Goal: Obtain resource: Obtain resource

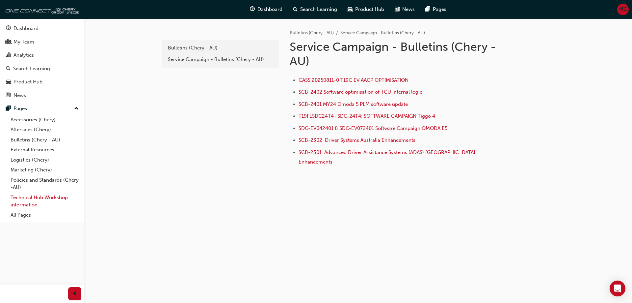
click at [30, 197] on link "Technical Hub Workshop information" at bounding box center [44, 200] width 73 height 17
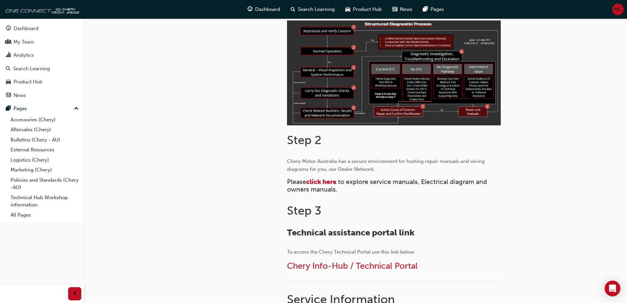
scroll to position [198, 0]
click at [326, 179] on span "click here" at bounding box center [321, 181] width 30 height 8
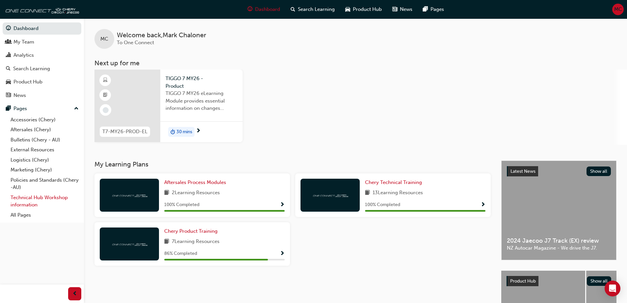
click at [36, 198] on link "Technical Hub Workshop information" at bounding box center [44, 200] width 73 height 17
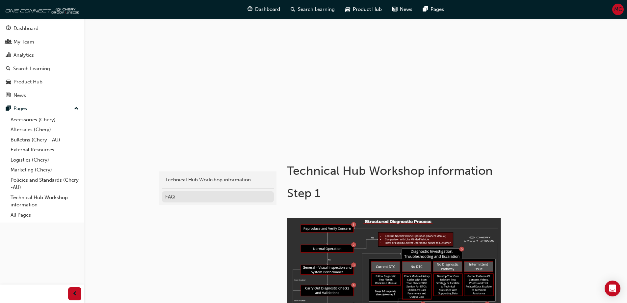
click at [187, 192] on link "FAQ" at bounding box center [218, 197] width 112 height 12
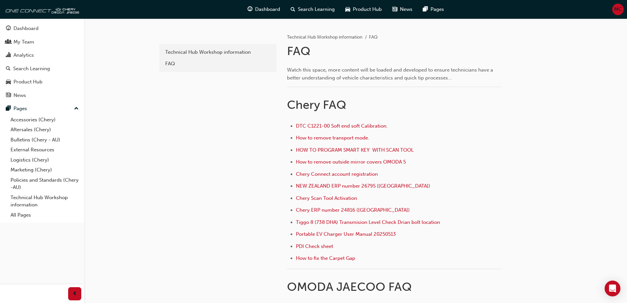
scroll to position [165, 0]
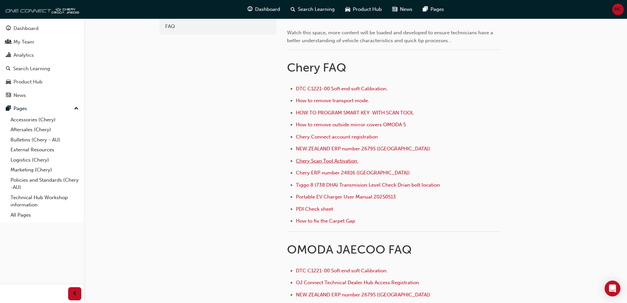
click at [309, 160] on span "Chery Scan Tool Activation ﻿" at bounding box center [327, 161] width 63 height 6
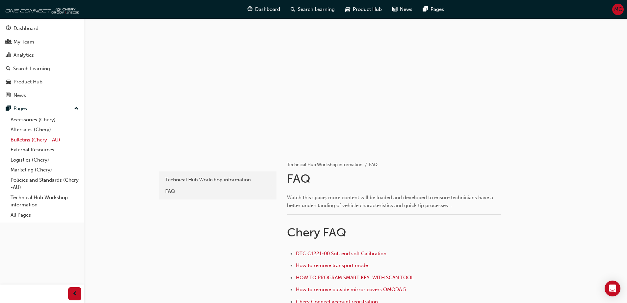
click at [18, 137] on link "Bulletins (Chery - AU)" at bounding box center [44, 140] width 73 height 10
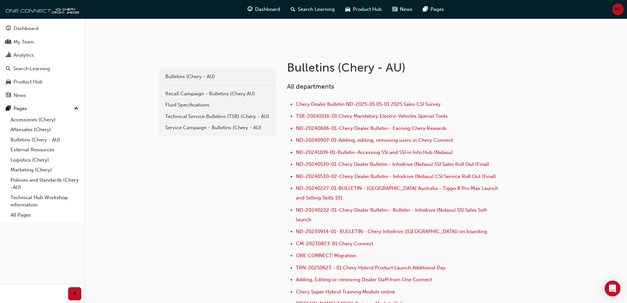
scroll to position [4, 0]
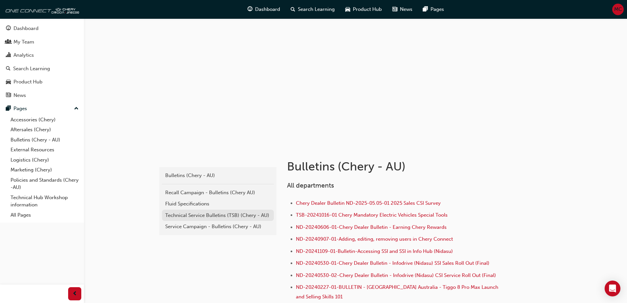
click at [207, 212] on div "Technical Service Bulletins (TSB) (Chery - AU)" at bounding box center [217, 215] width 105 height 8
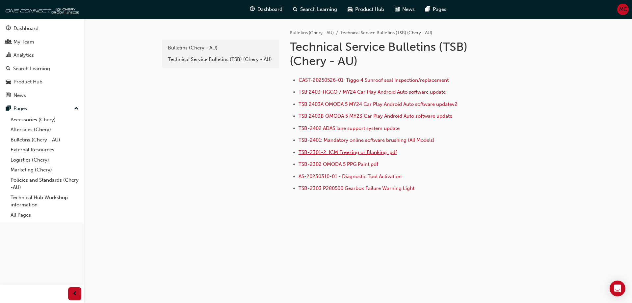
click at [356, 153] on span "TSB-2301-2: ICM Freezing or Blanking .pdf" at bounding box center [348, 152] width 98 height 6
click at [350, 150] on span "TSB-2301-2: ICM Freezing or Blanking .pdf" at bounding box center [348, 152] width 98 height 6
click at [222, 59] on div "Technical Service Bulletins (TSB) (Chery - AU)" at bounding box center [220, 60] width 105 height 8
